Goal: Check status: Check status

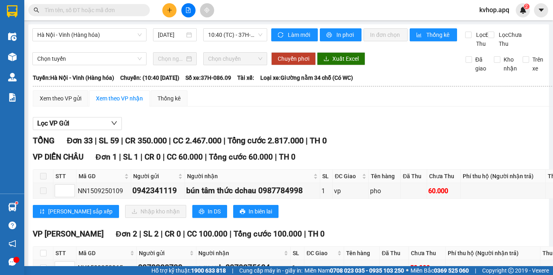
scroll to position [258, 0]
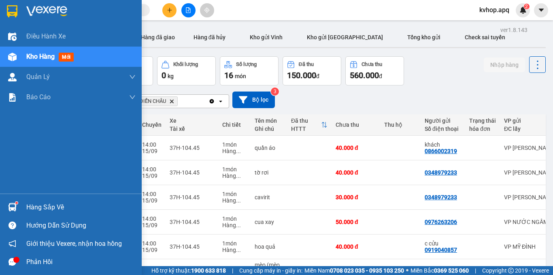
click at [53, 204] on div "Hàng sắp về" at bounding box center [80, 207] width 109 height 12
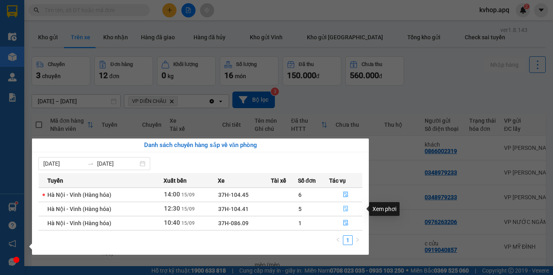
click at [346, 206] on icon "file-done" at bounding box center [345, 209] width 5 height 6
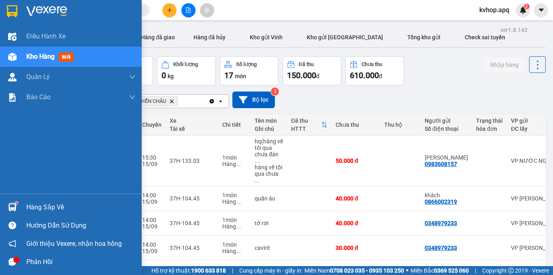
drag, startPoint x: 25, startPoint y: 205, endPoint x: 55, endPoint y: 208, distance: 30.5
click at [28, 205] on div "Hàng sắp về" at bounding box center [71, 207] width 142 height 18
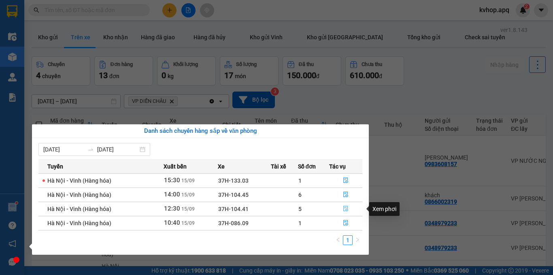
click at [344, 209] on icon "file-done" at bounding box center [346, 209] width 6 height 6
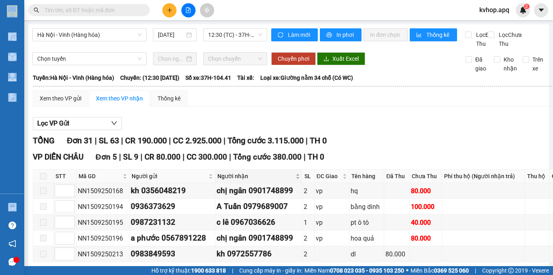
scroll to position [40, 0]
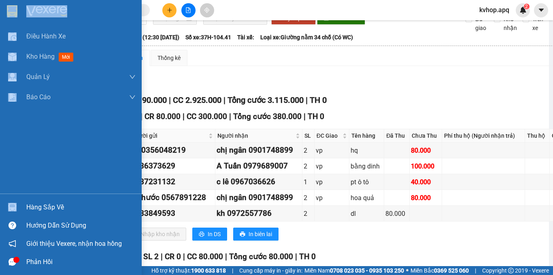
click at [37, 212] on div "Hàng sắp về" at bounding box center [80, 207] width 109 height 12
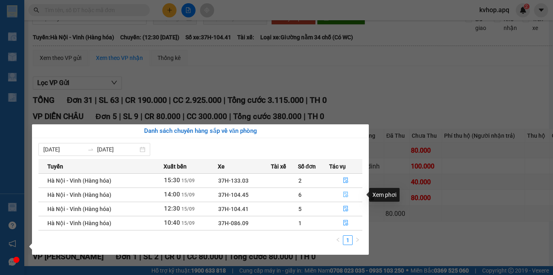
click at [345, 194] on icon "file-done" at bounding box center [345, 195] width 5 height 6
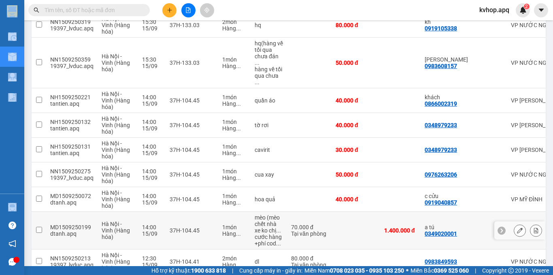
scroll to position [179, 0]
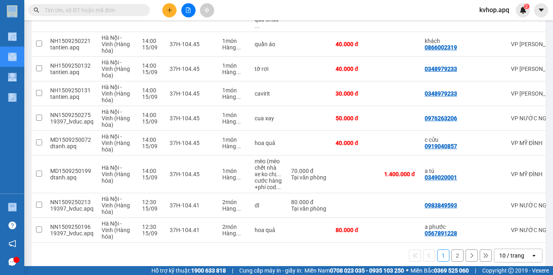
click at [451, 249] on button "2" at bounding box center [457, 255] width 12 height 12
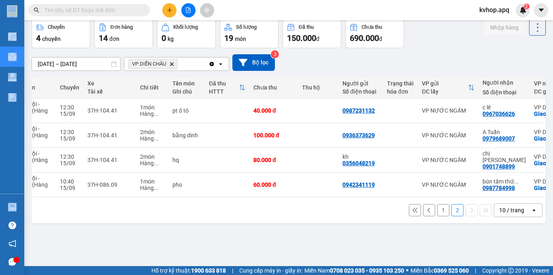
scroll to position [0, 85]
